Goal: Find specific page/section: Find specific page/section

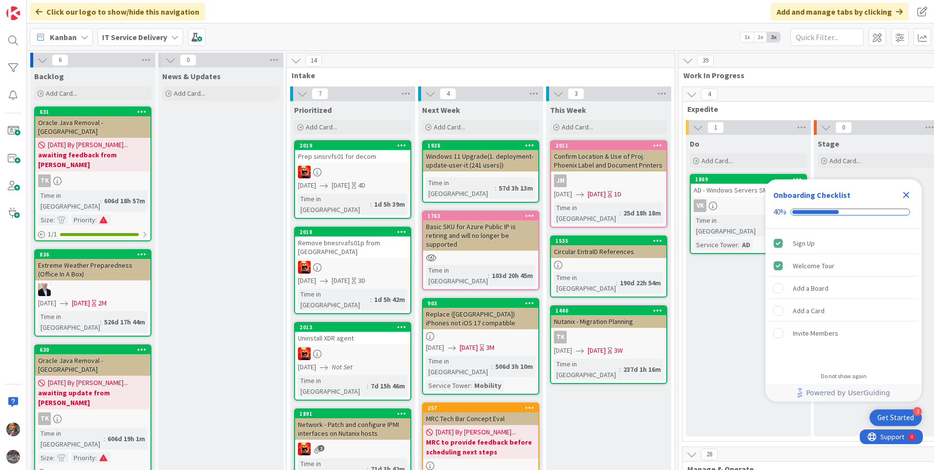
click at [912, 196] on div "Close Checklist" at bounding box center [906, 195] width 16 height 16
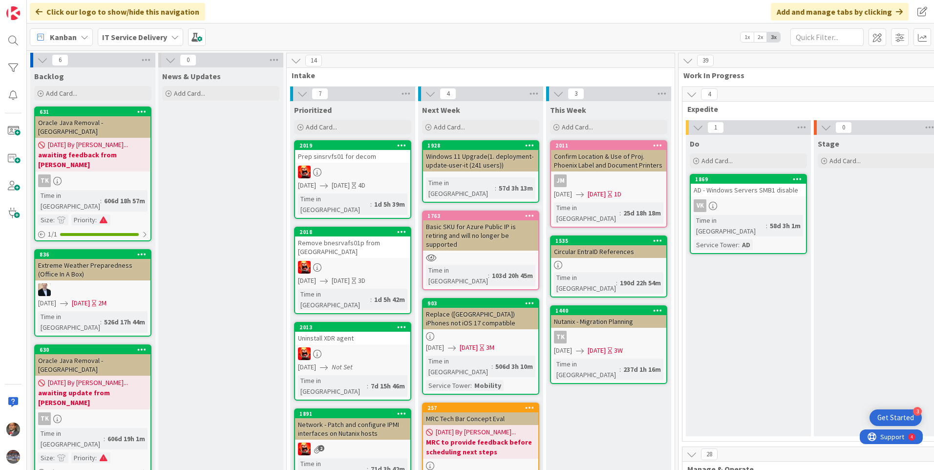
click at [177, 38] on div "IT Service Delivery" at bounding box center [140, 37] width 85 height 18
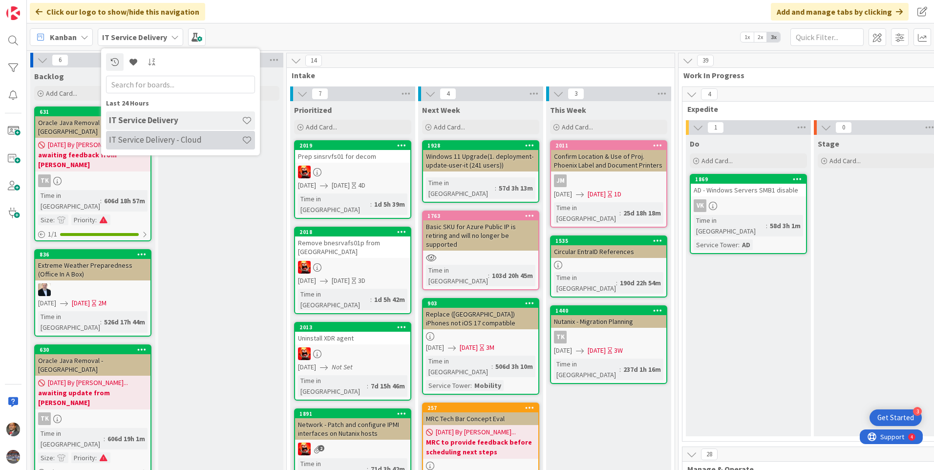
click at [141, 137] on h4 "IT Service Delivery - Cloud" at bounding box center [175, 140] width 133 height 10
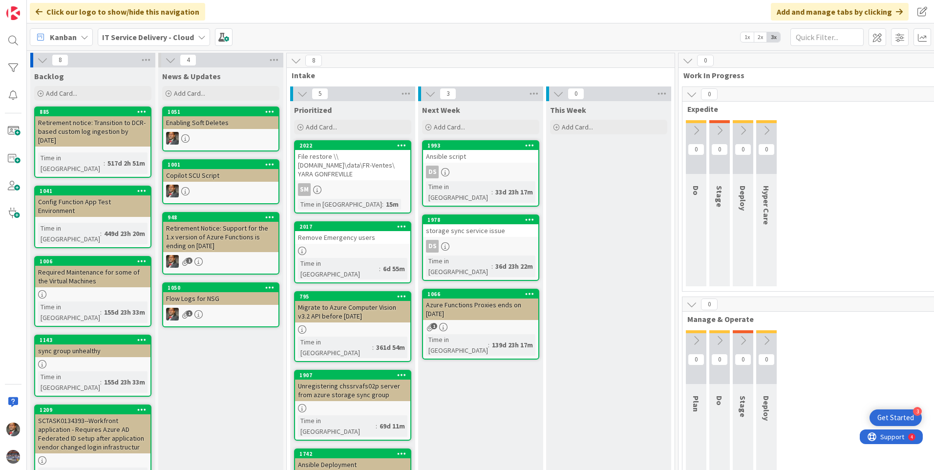
scroll to position [49, 0]
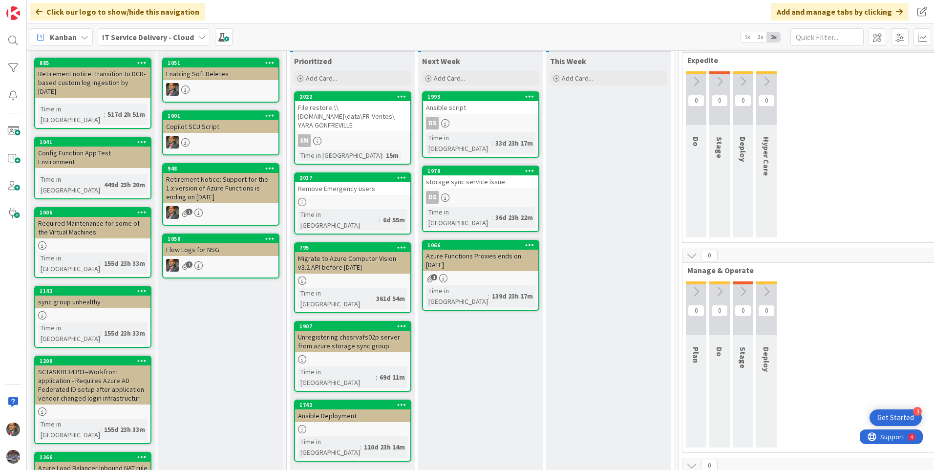
click at [357, 120] on div "File restore \\[DOMAIN_NAME]\data\FR-Ventes\ YARA GONFREVILLE" at bounding box center [352, 116] width 115 height 30
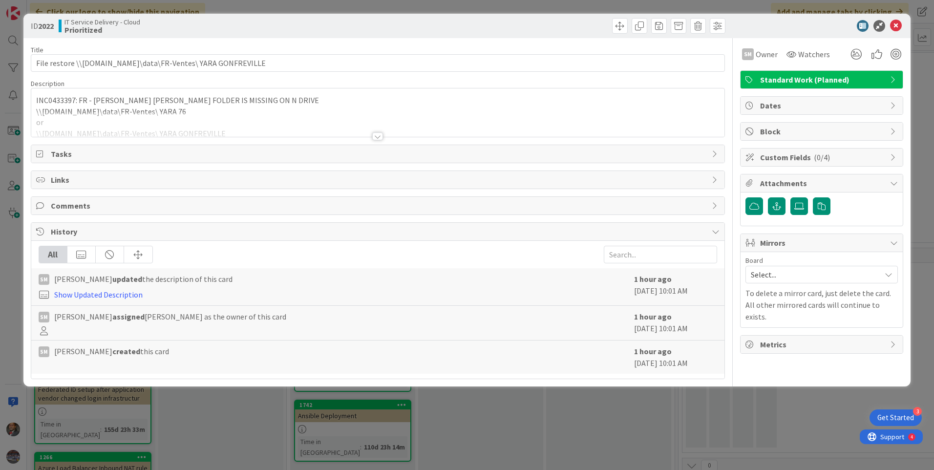
click at [378, 138] on div at bounding box center [377, 136] width 11 height 8
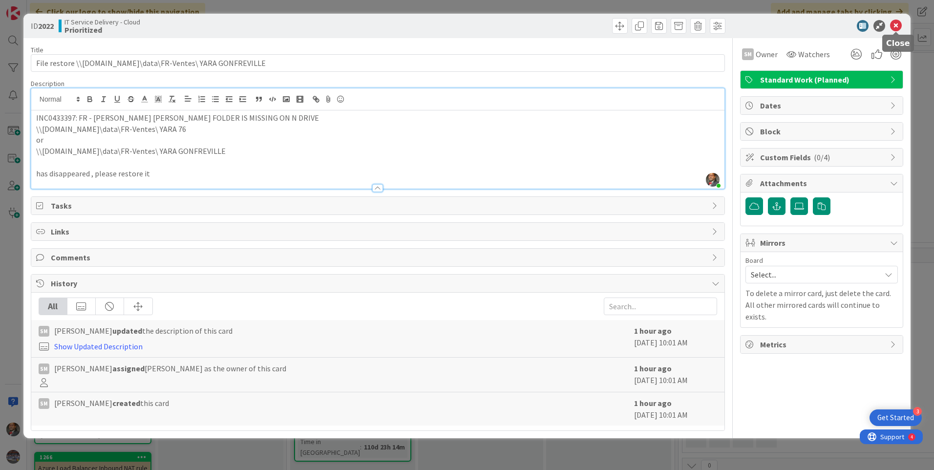
click at [897, 26] on icon at bounding box center [896, 26] width 12 height 12
